Goal: Information Seeking & Learning: Learn about a topic

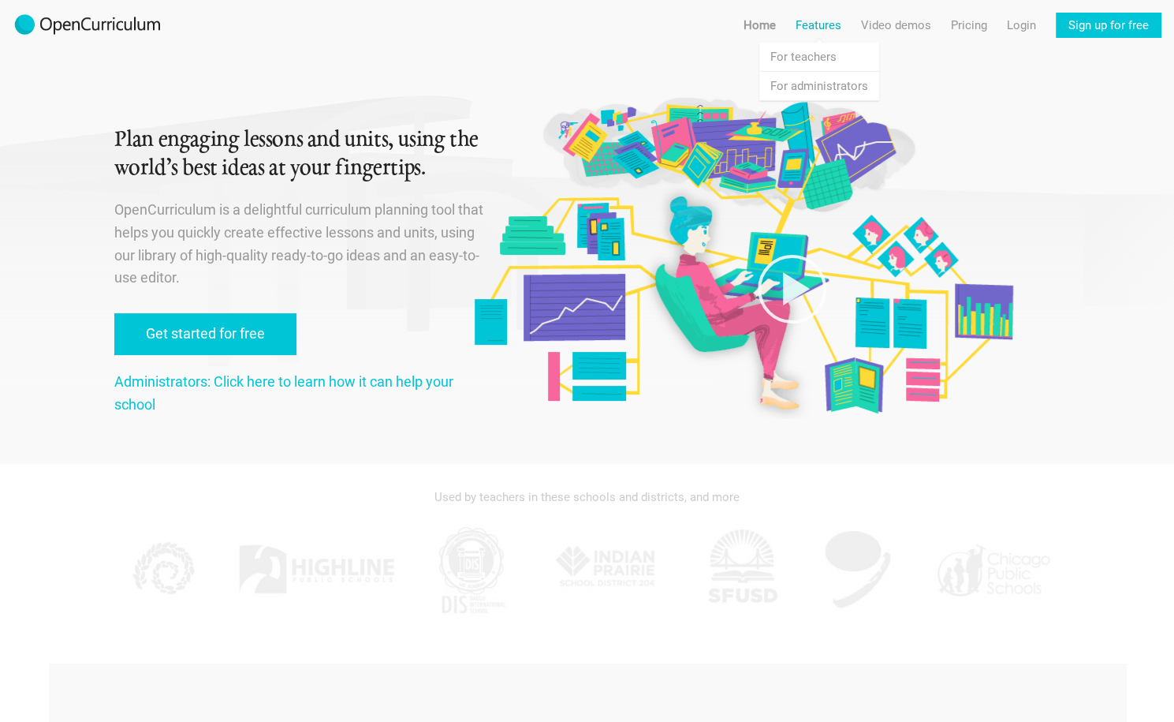
click at [823, 26] on link "Features" at bounding box center [819, 25] width 46 height 25
click at [827, 49] on link "Features For teachers" at bounding box center [819, 57] width 120 height 28
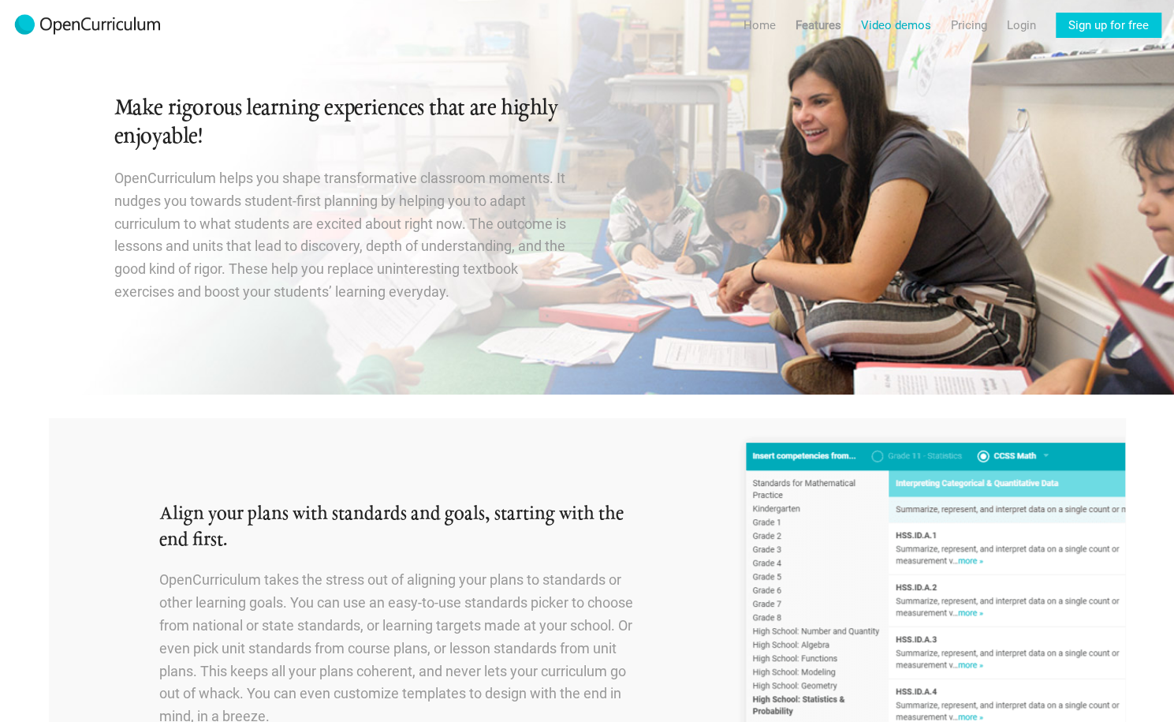
click at [913, 28] on link "Video demos" at bounding box center [896, 25] width 70 height 25
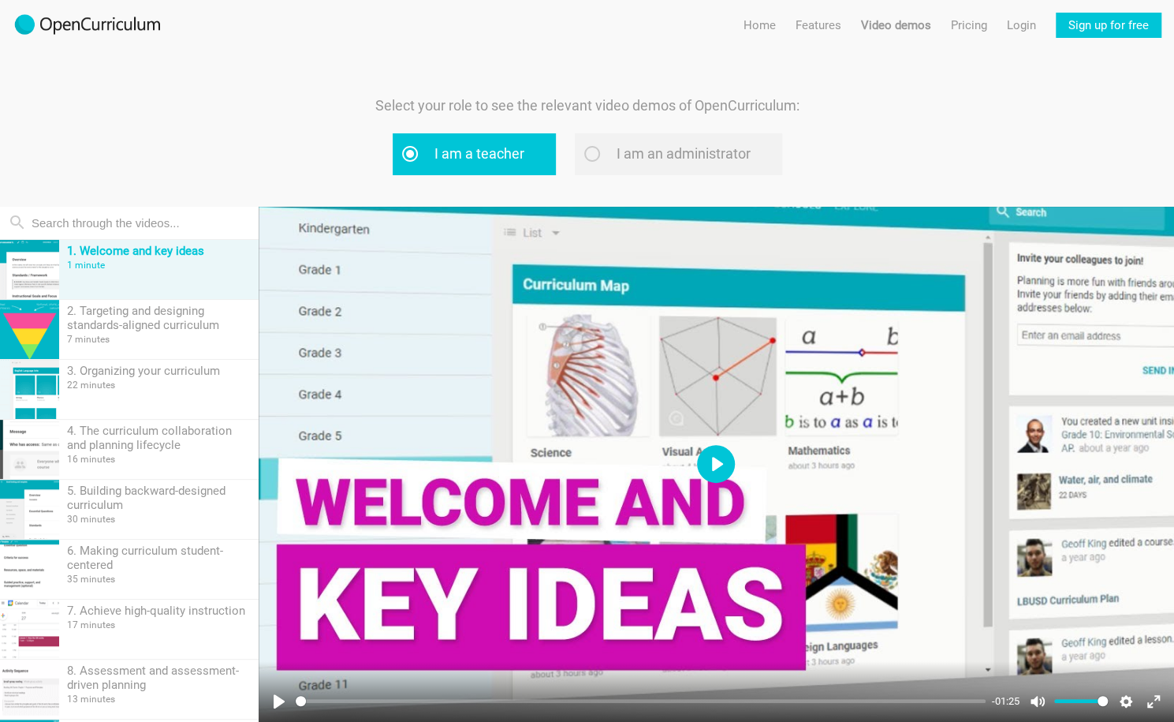
click at [722, 470] on button "Play" at bounding box center [716, 464] width 38 height 38
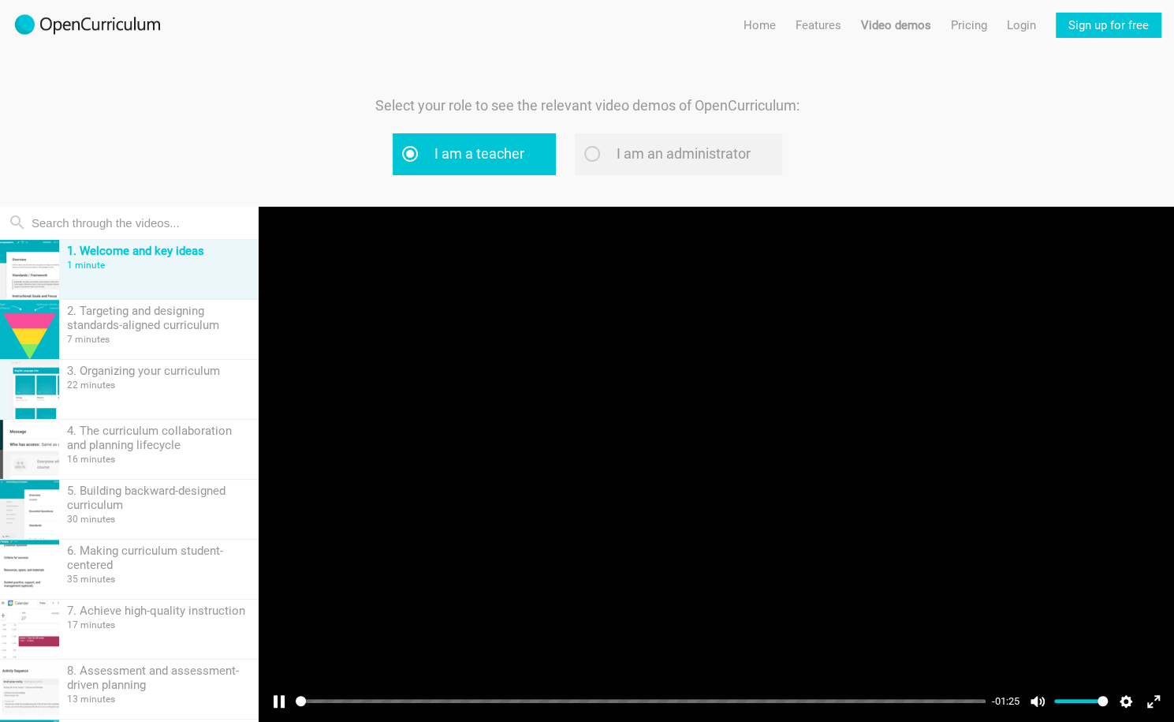
scroll to position [65, 0]
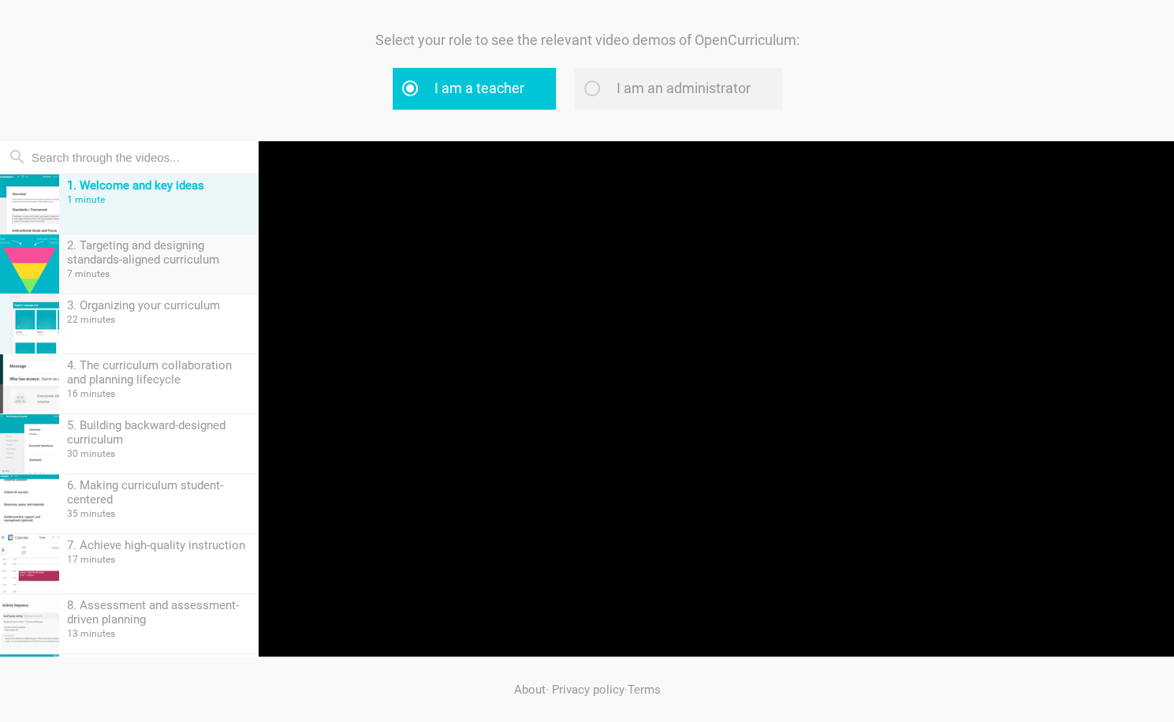
type input "73.05"
click at [112, 269] on div "7 minutes" at bounding box center [159, 273] width 184 height 11
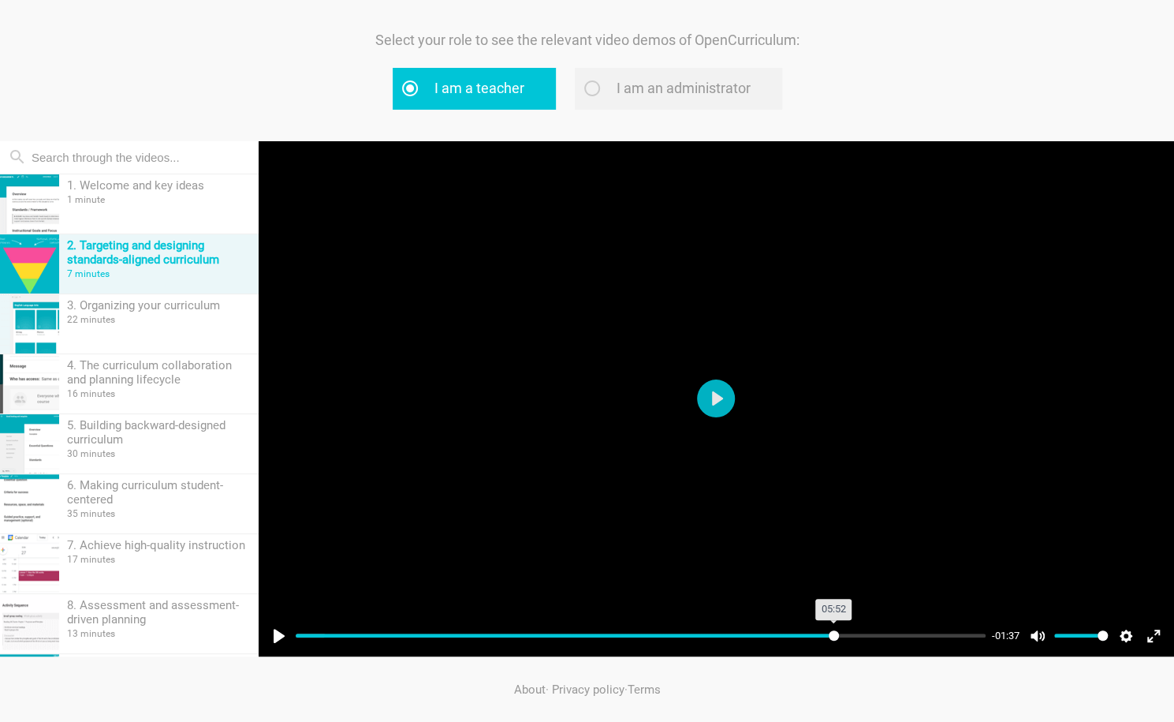
click at [833, 632] on input "Seek" at bounding box center [641, 635] width 690 height 15
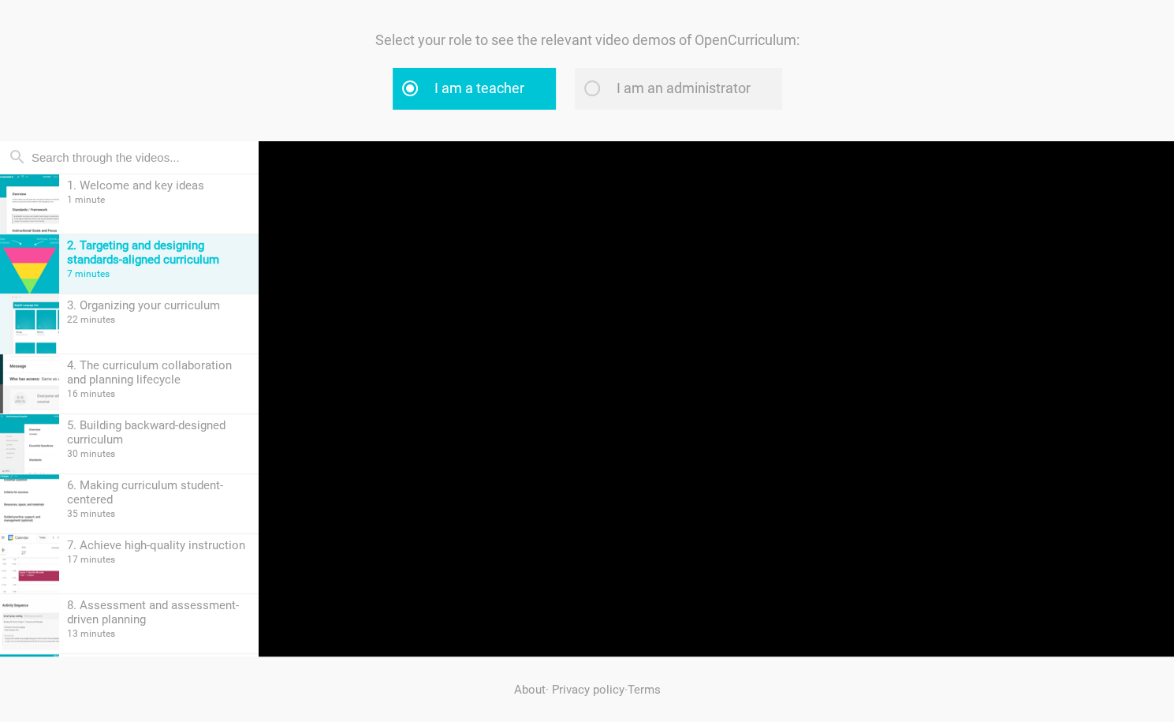
type input "79.32"
